Goal: Check status

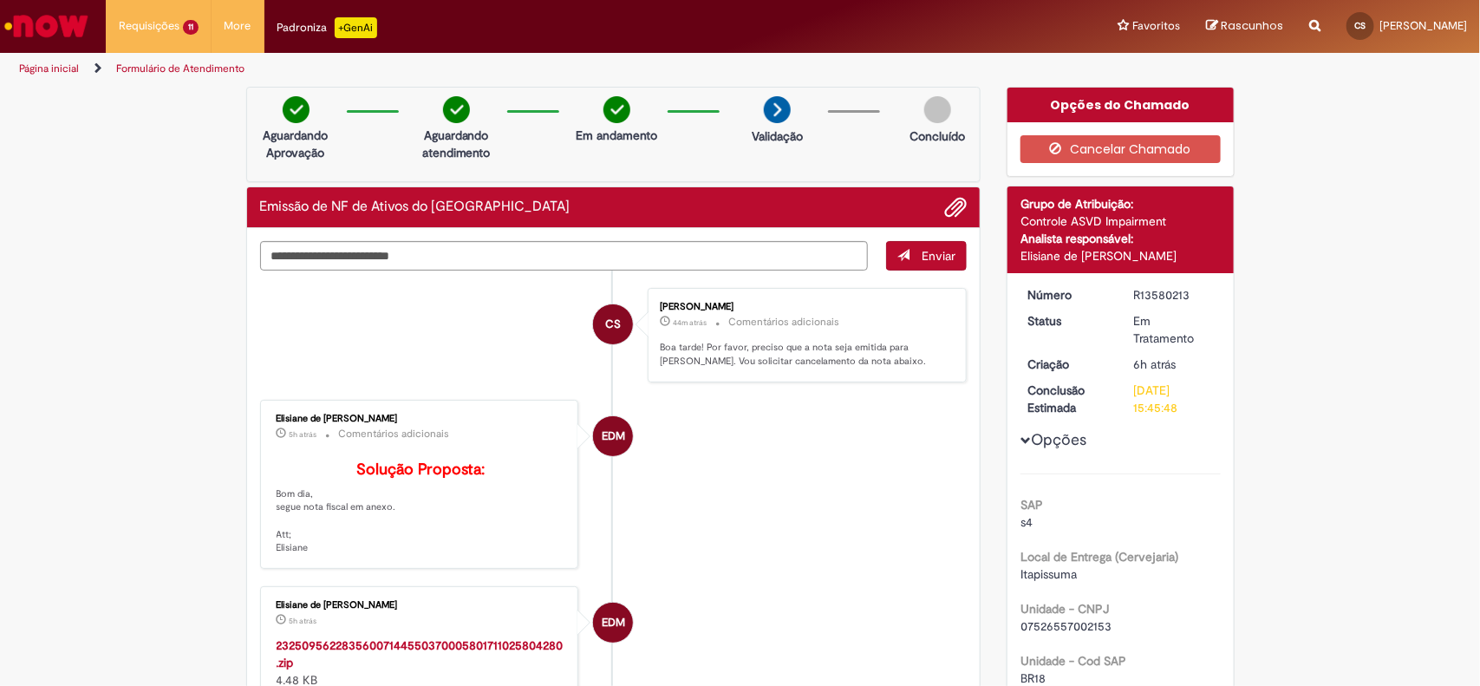
click at [830, 461] on li "EDM Elisiane de [PERSON_NAME] 5h atrás 5 horas atrás Comentários adicionais Sol…" at bounding box center [613, 484] width 707 height 169
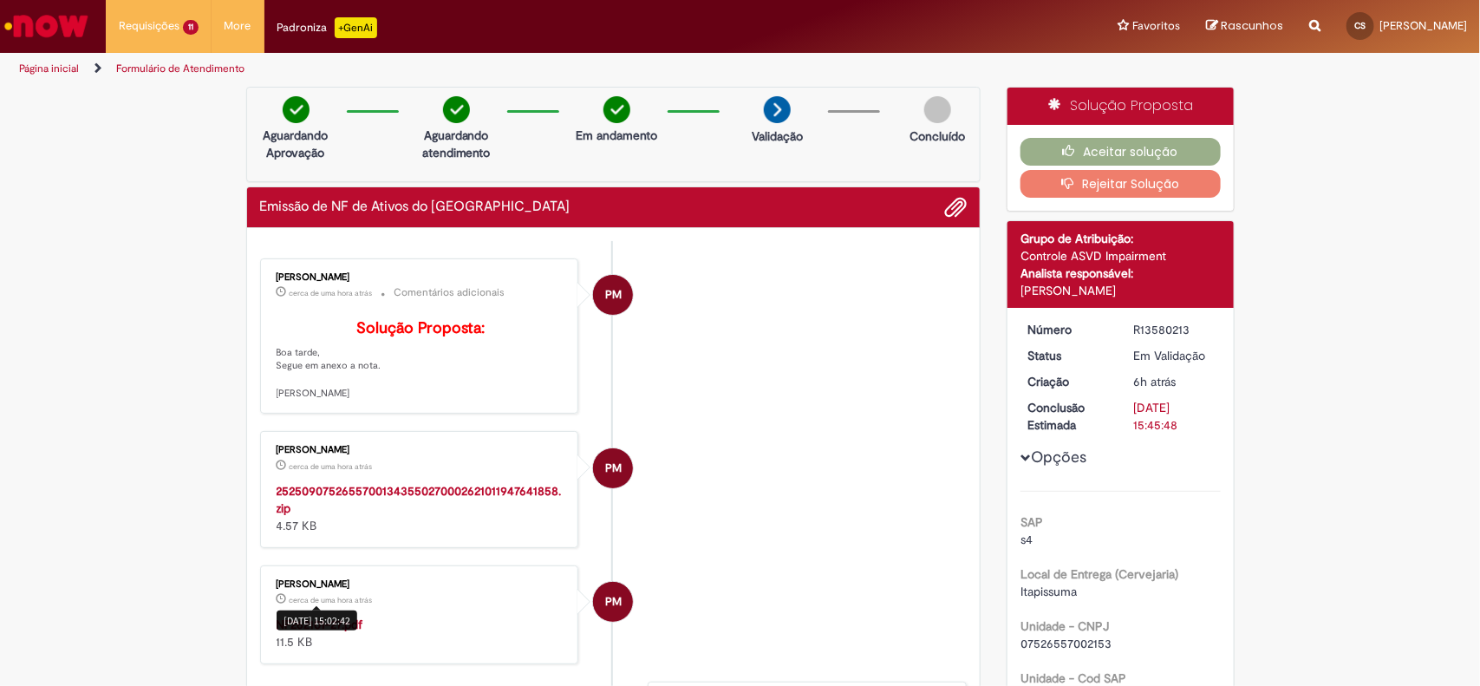
drag, startPoint x: 310, startPoint y: 624, endPoint x: 306, endPoint y: 656, distance: 32.4
click at [306, 630] on div "[DATE] 15:02:42" at bounding box center [317, 620] width 81 height 20
drag, startPoint x: 447, startPoint y: 616, endPoint x: 386, endPoint y: 631, distance: 63.3
click at [435, 607] on p "cerca de uma hora atrás cerca de uma hora atrás" at bounding box center [421, 597] width 289 height 17
click at [342, 632] on strong "NF262101-27.pdf" at bounding box center [320, 624] width 87 height 16
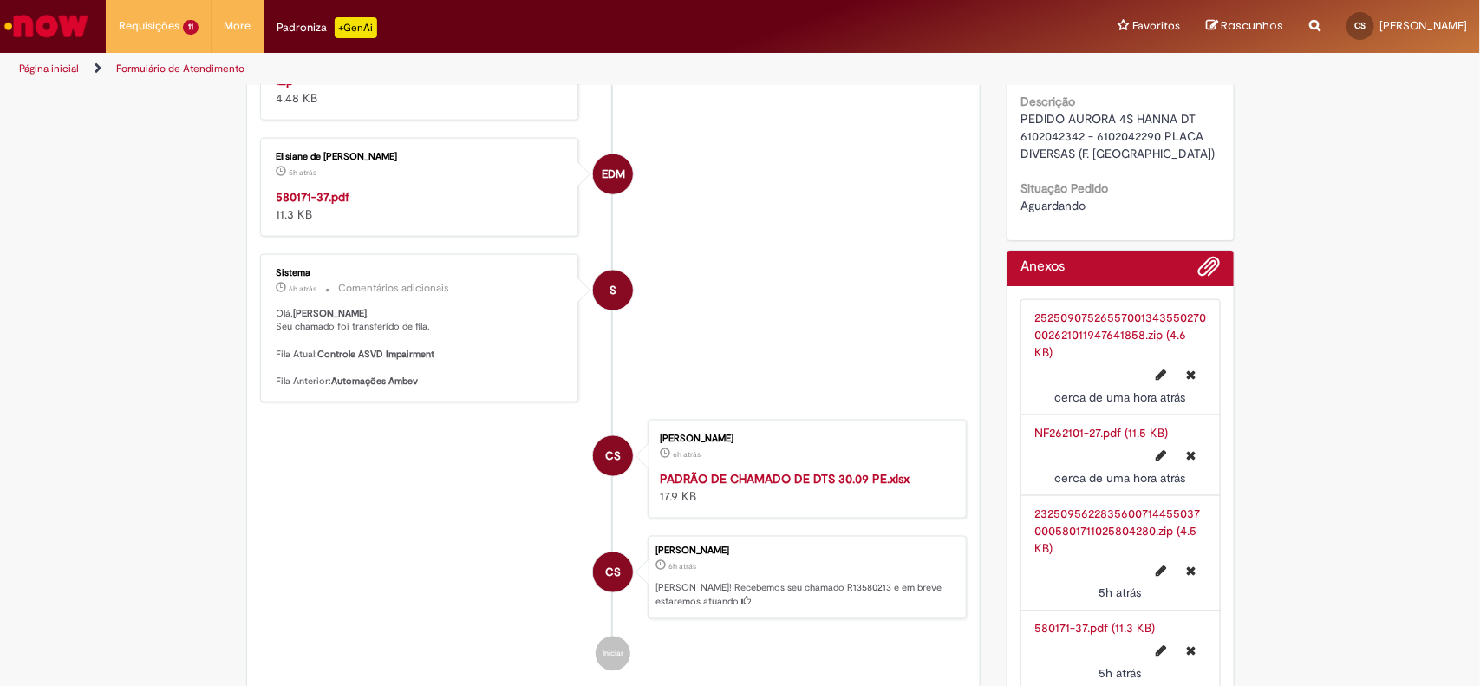
scroll to position [867, 0]
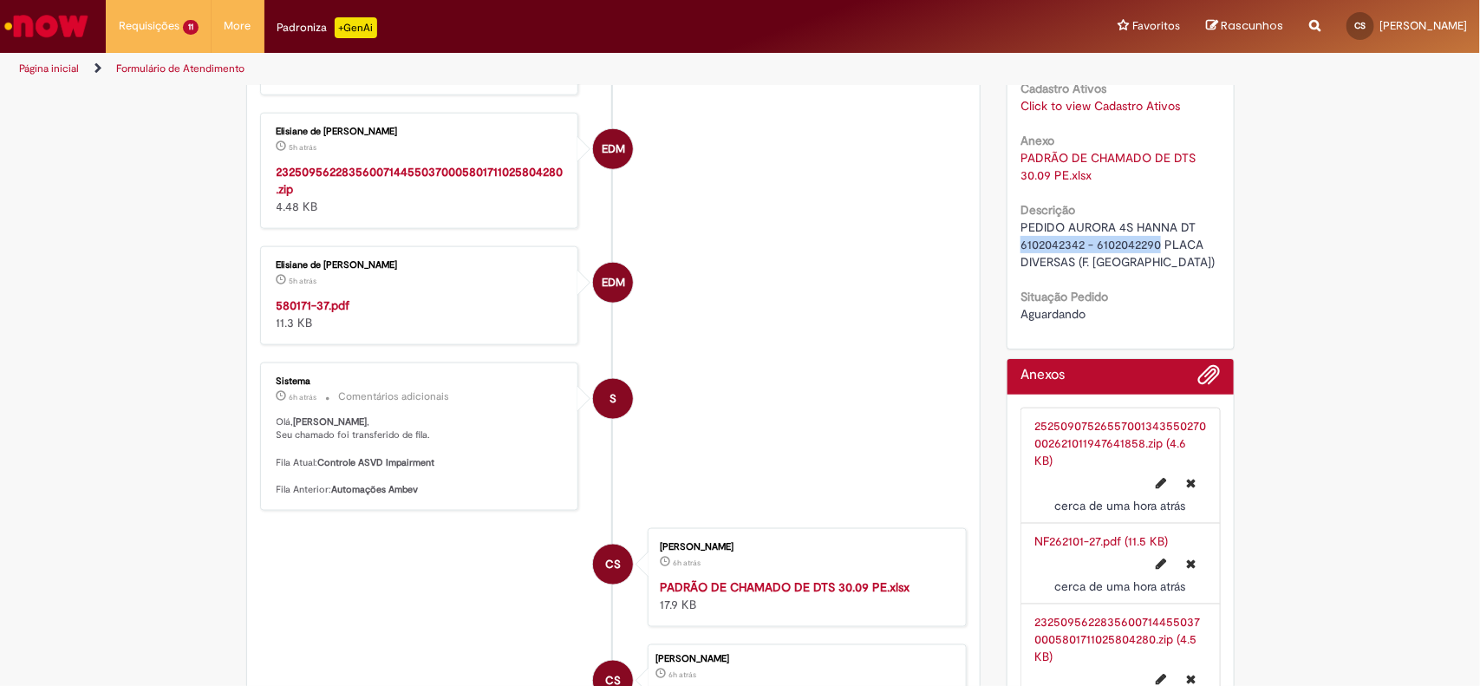
drag, startPoint x: 1012, startPoint y: 240, endPoint x: 1155, endPoint y: 241, distance: 143.0
click at [1155, 241] on span "PEDIDO AURORA 4S HANNA DT 6102042342 - 6102042290 PLACA DIVERSAS (F. [GEOGRAPHI…" at bounding box center [1117, 244] width 194 height 50
copy span "6102042342 - 6102042290"
click at [303, 313] on strong "580171-37.pdf" at bounding box center [314, 305] width 74 height 16
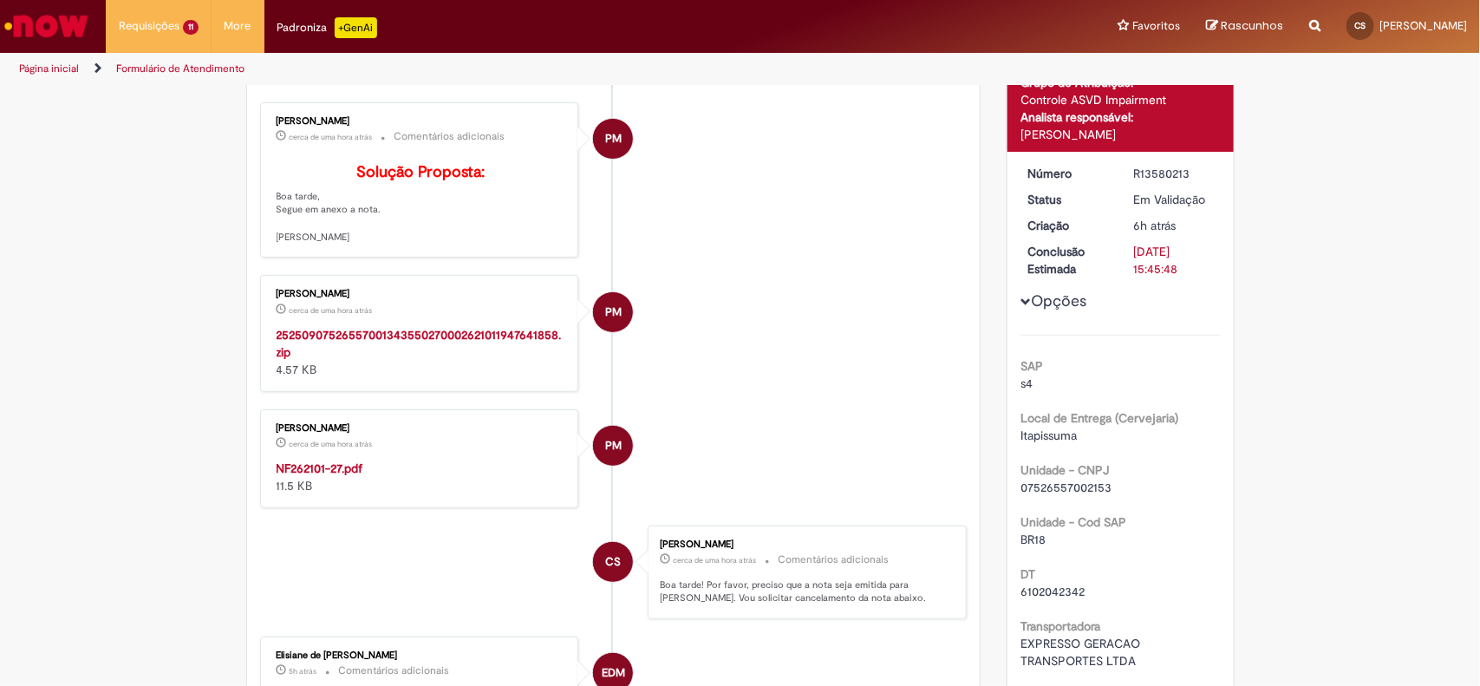
scroll to position [0, 0]
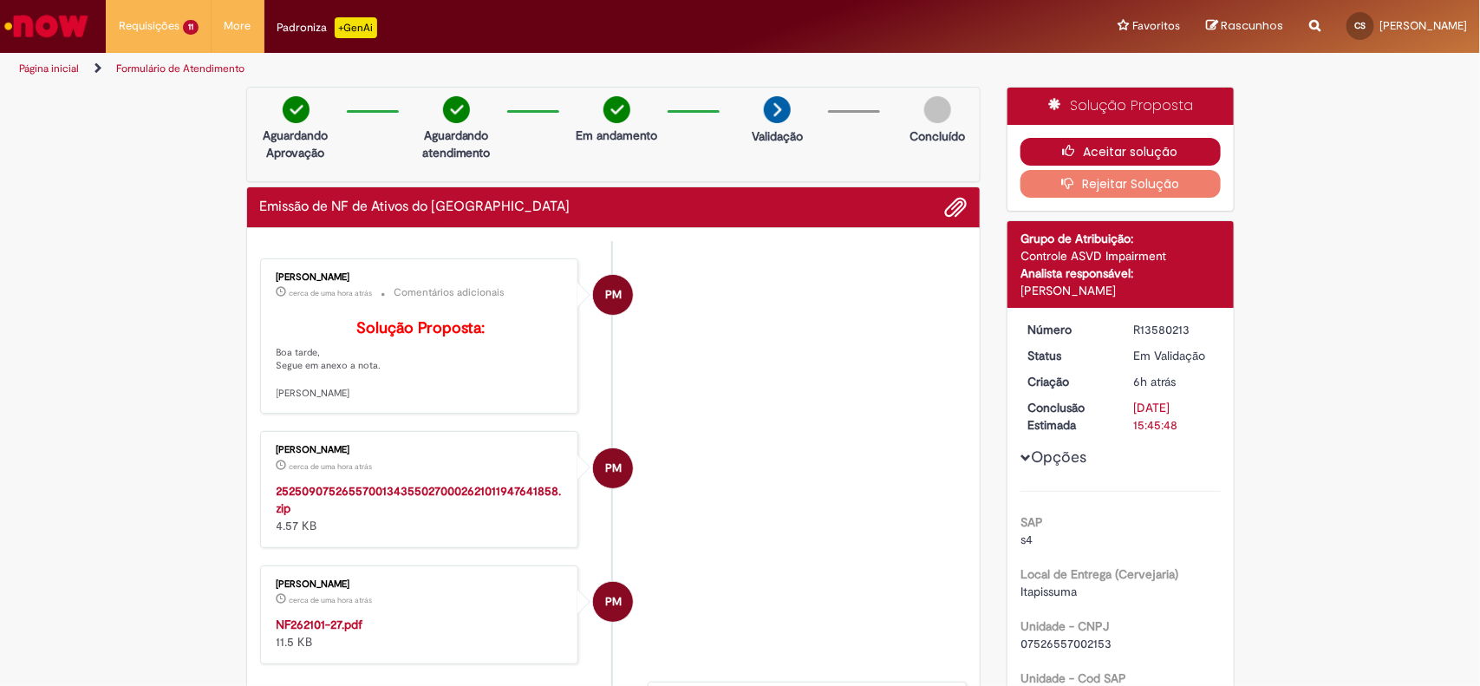
click at [1037, 162] on button "Aceitar solução" at bounding box center [1120, 152] width 200 height 28
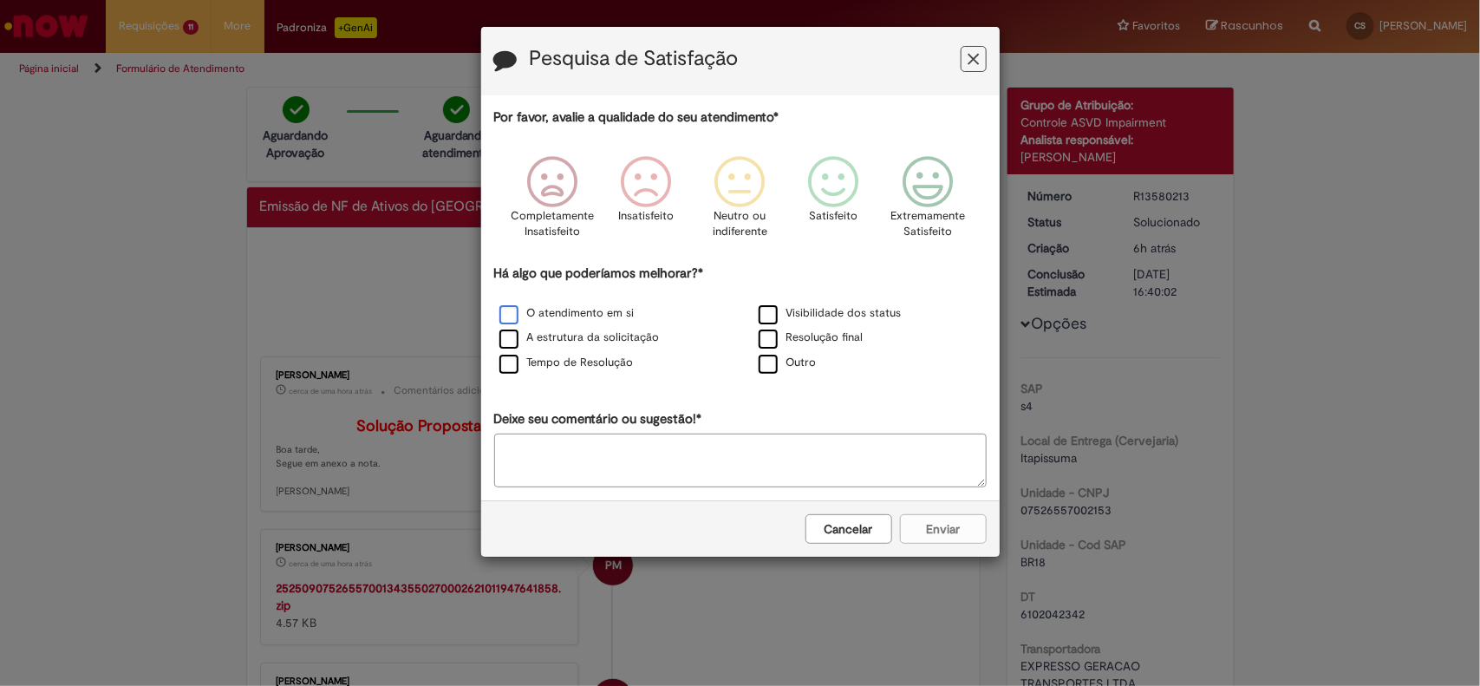
click at [508, 322] on label "O atendimento em si" at bounding box center [566, 313] width 135 height 16
click at [512, 339] on label "A estrutura da solicitação" at bounding box center [579, 337] width 160 height 16
click at [513, 362] on label "Tempo de Resolução" at bounding box center [566, 363] width 134 height 16
drag, startPoint x: 921, startPoint y: 179, endPoint x: 908, endPoint y: 192, distance: 18.4
click at [921, 179] on icon "Feedback" at bounding box center [927, 182] width 65 height 52
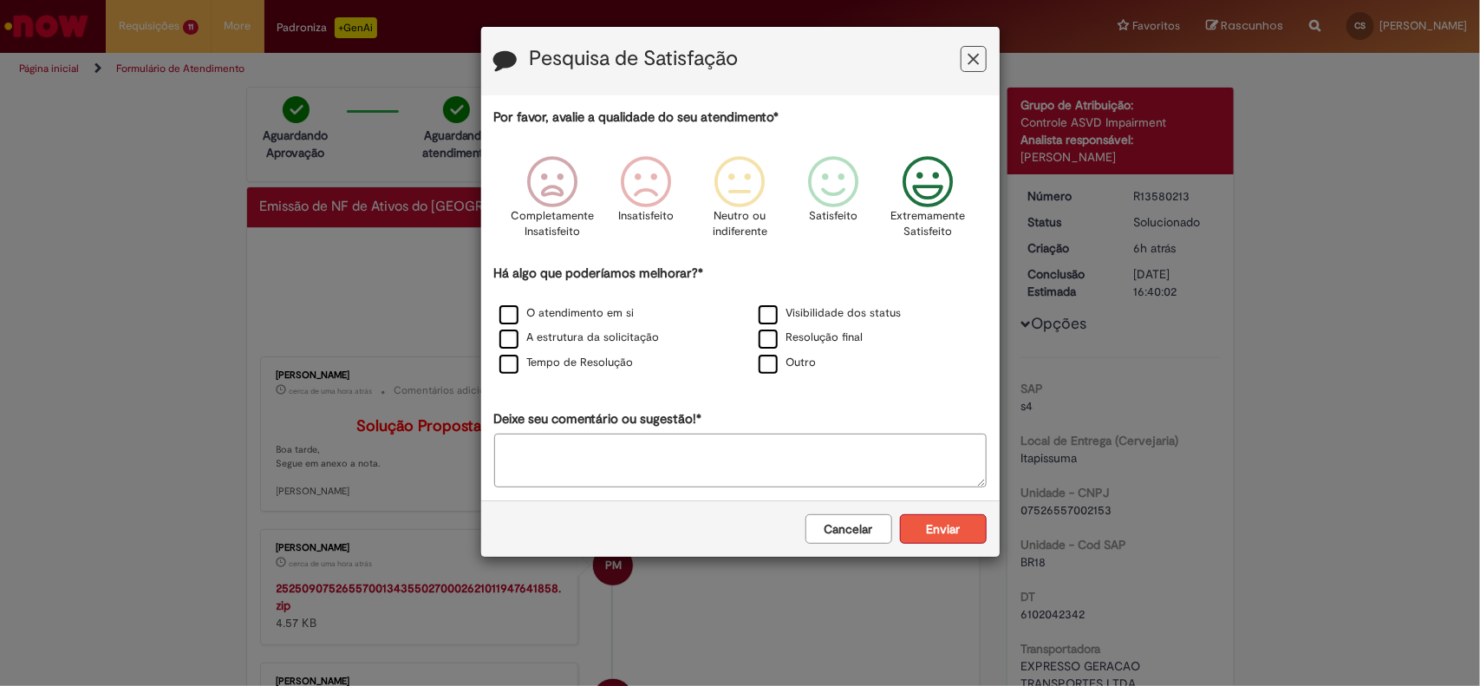
click at [953, 533] on button "Enviar" at bounding box center [943, 528] width 87 height 29
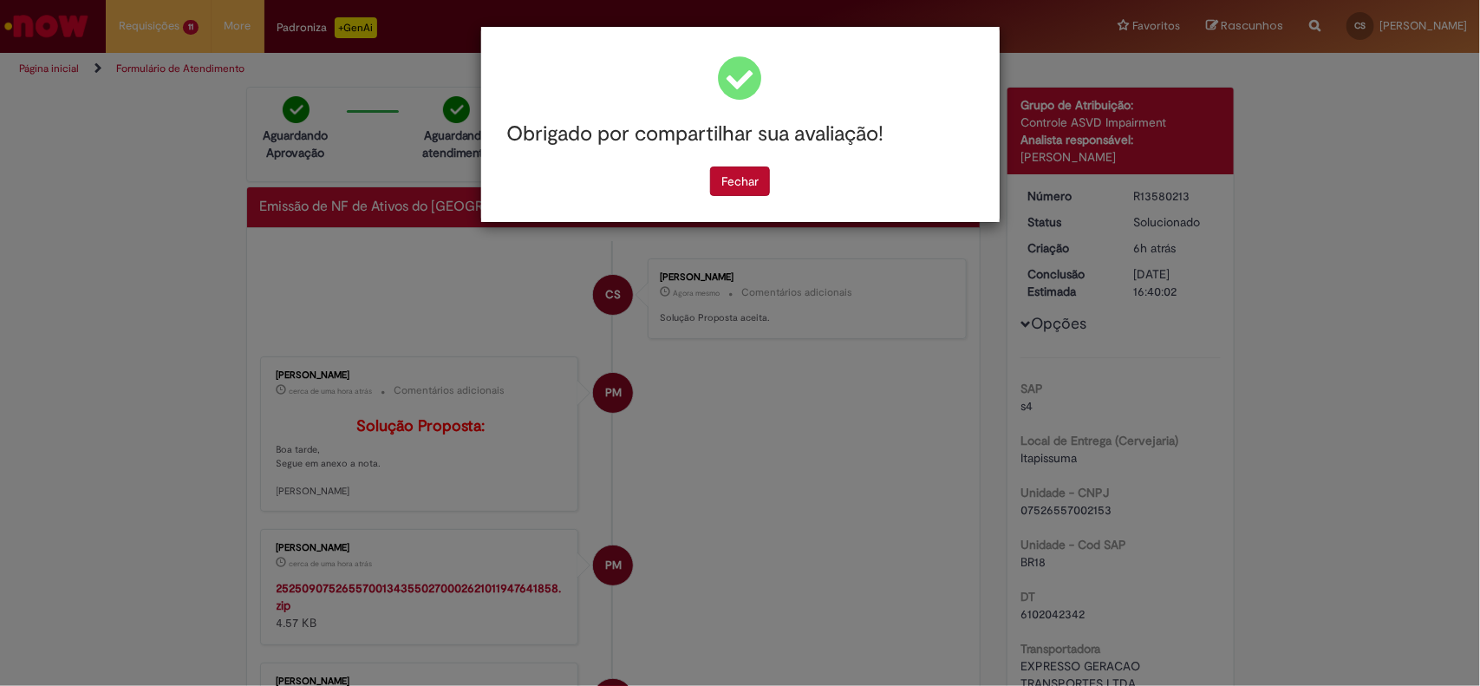
click at [752, 191] on button "Fechar" at bounding box center [740, 180] width 60 height 29
